Goal: Information Seeking & Learning: Learn about a topic

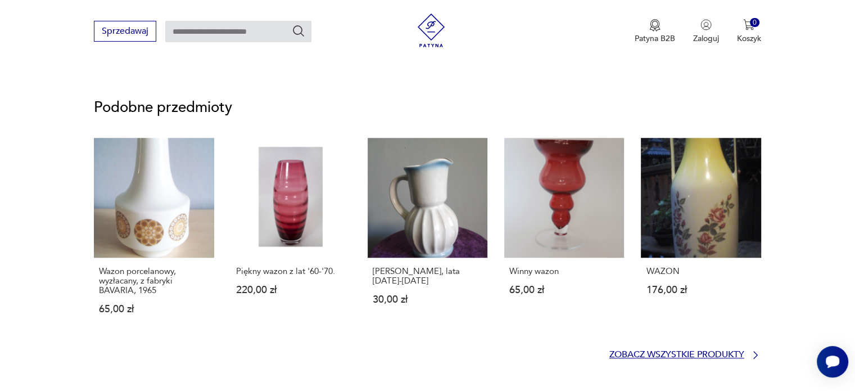
scroll to position [843, 0]
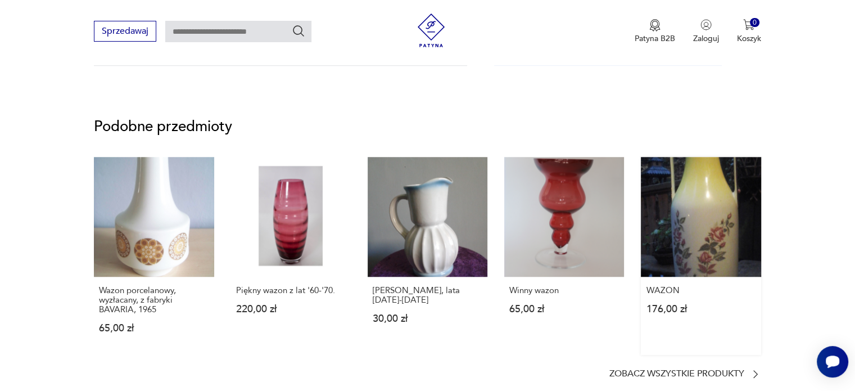
click at [751, 314] on div "WAZON 176,00 zł" at bounding box center [701, 305] width 120 height 59
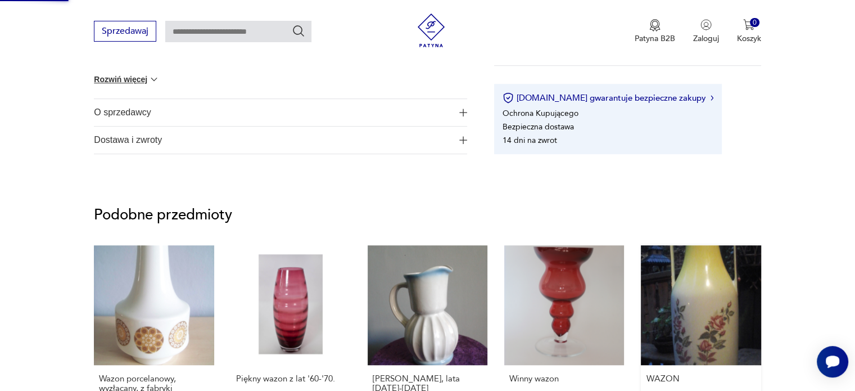
scroll to position [111, 0]
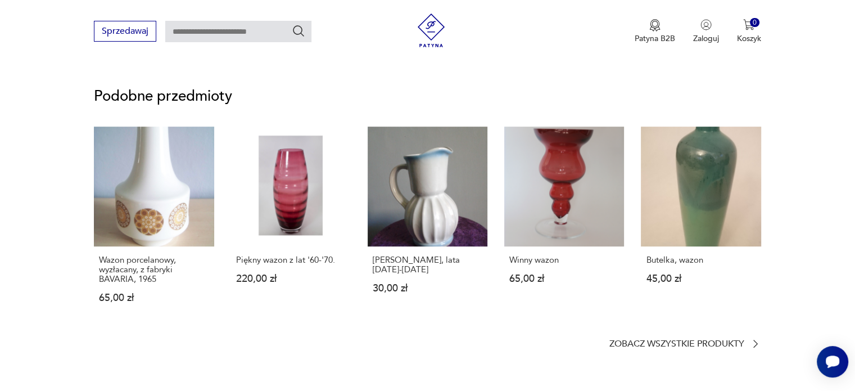
scroll to position [674, 0]
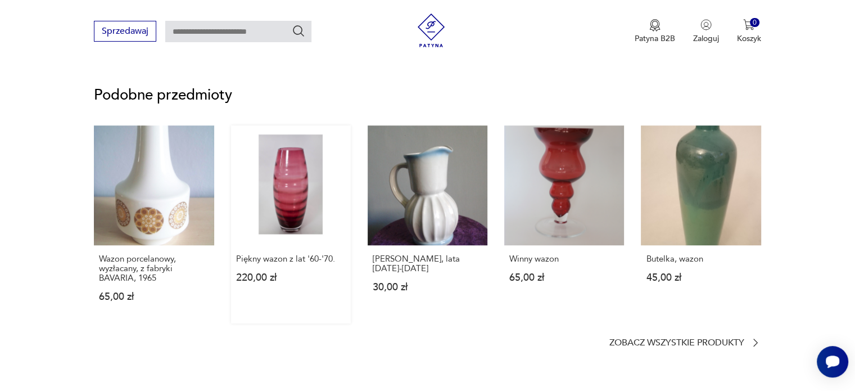
click at [301, 207] on link "Piękny wazon z lat '60-'70. 220,00 zł" at bounding box center [291, 224] width 120 height 198
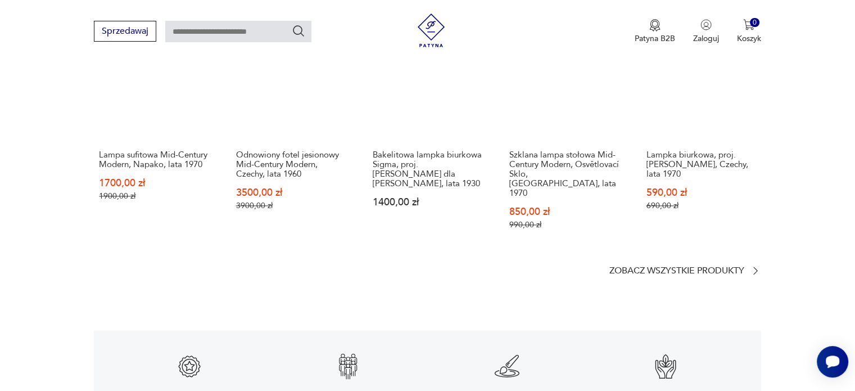
scroll to position [1517, 0]
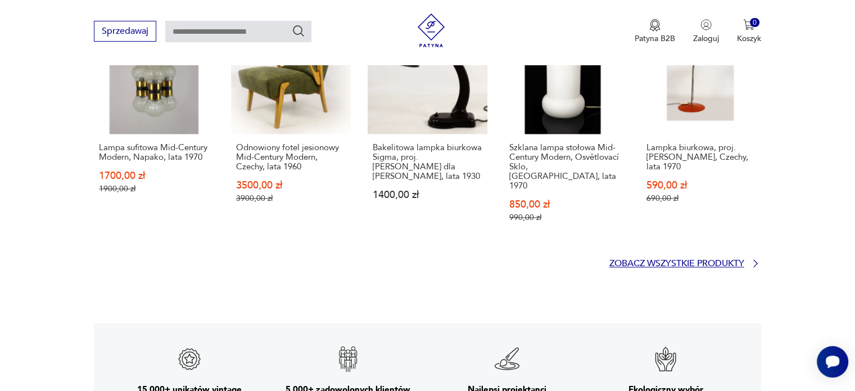
click at [720, 260] on p "Zobacz wszystkie produkty" at bounding box center [676, 263] width 135 height 7
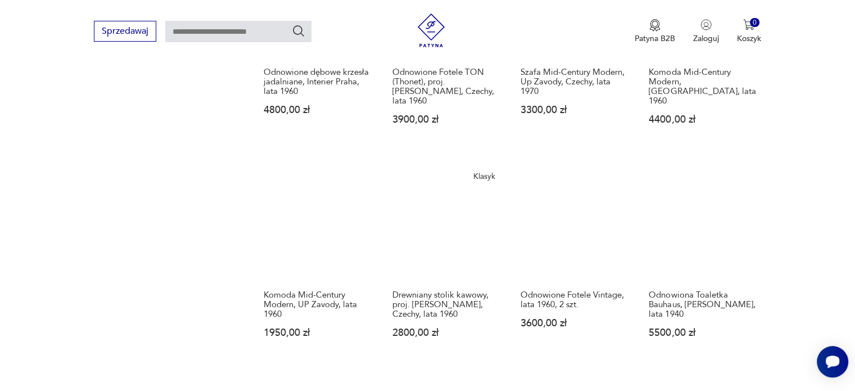
scroll to position [962, 0]
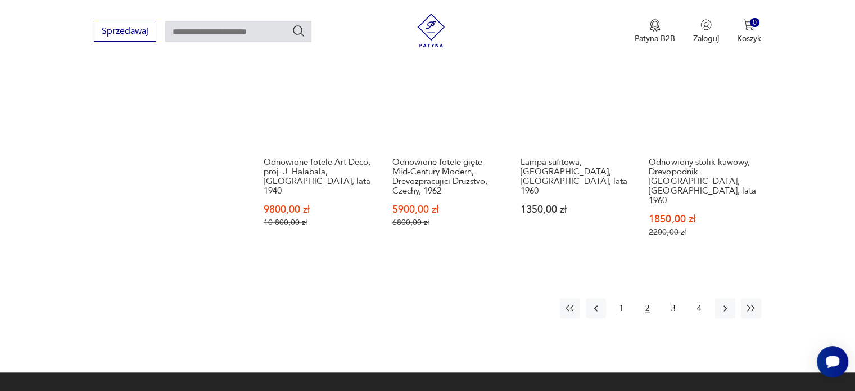
scroll to position [1131, 0]
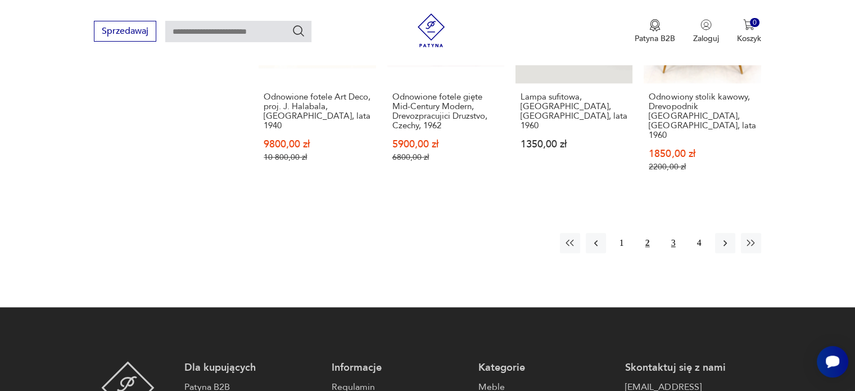
click at [674, 233] on button "3" at bounding box center [673, 243] width 20 height 20
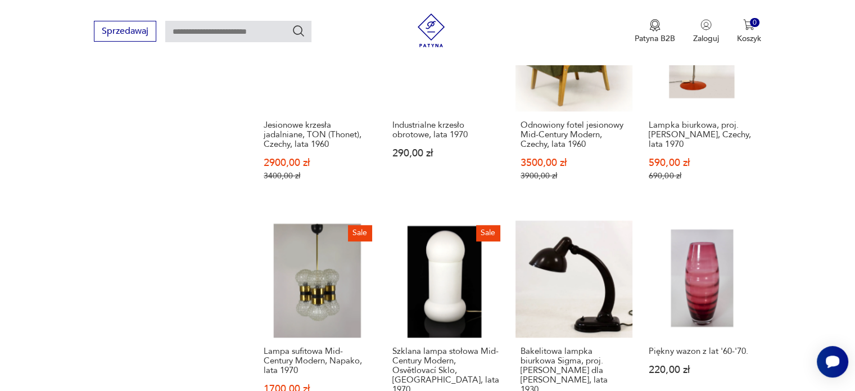
scroll to position [1074, 0]
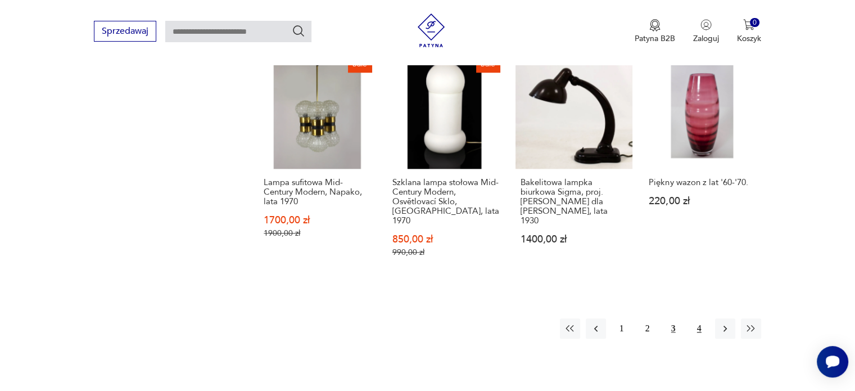
click at [698, 319] on button "4" at bounding box center [699, 328] width 20 height 20
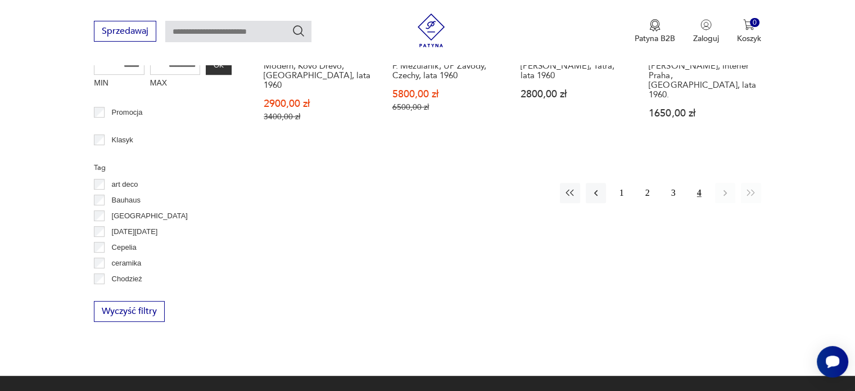
scroll to position [344, 0]
